Goal: Complete application form

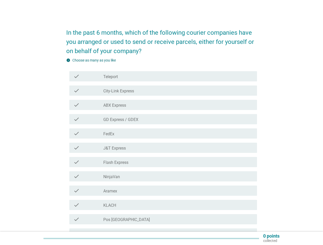
click at [161, 132] on div "check_box_outline_blank FedEx" at bounding box center [177, 134] width 149 height 6
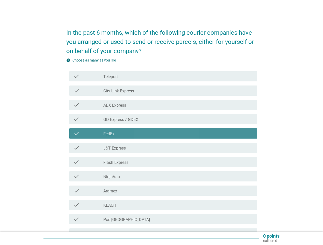
click at [161, 152] on div "check check_box_outline_blank J&T Express" at bounding box center [163, 148] width 188 height 10
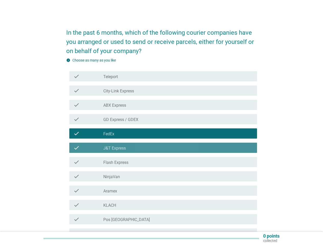
click at [163, 76] on div "check_box_outline_blank Teleport" at bounding box center [177, 76] width 149 height 6
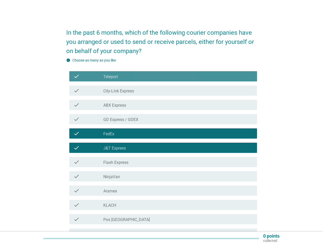
click at [163, 76] on div "check_box_outline_blank Teleport" at bounding box center [177, 76] width 149 height 6
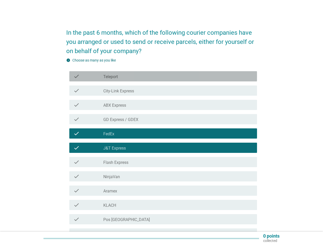
click at [111, 77] on label "Teleport" at bounding box center [110, 76] width 15 height 5
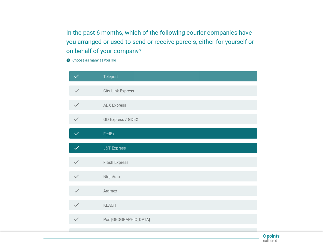
click at [111, 77] on label "Teleport" at bounding box center [110, 76] width 15 height 5
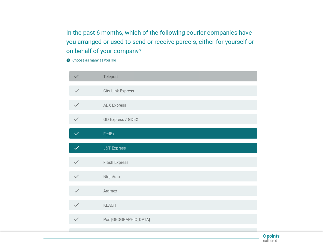
click at [163, 91] on div "check_box_outline_blank City-Link Express" at bounding box center [177, 91] width 149 height 6
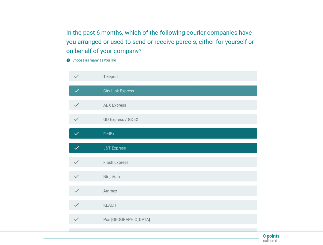
click at [163, 91] on div "check_box_outline_blank City-Link Express" at bounding box center [177, 91] width 149 height 6
click at [119, 91] on label "City-Link Express" at bounding box center [118, 91] width 31 height 5
